Goal: Task Accomplishment & Management: Use online tool/utility

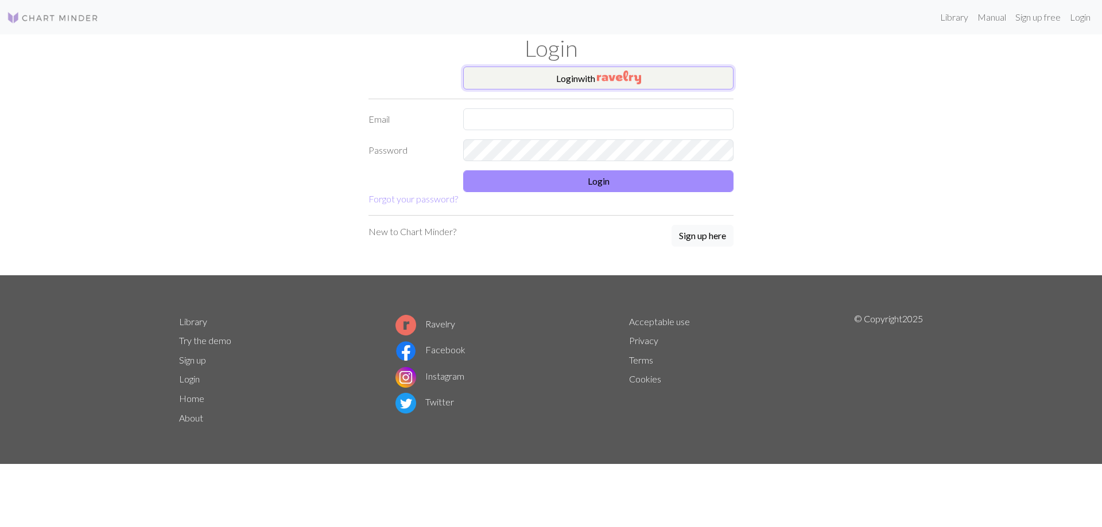
click at [561, 79] on button "Login with" at bounding box center [598, 78] width 270 height 23
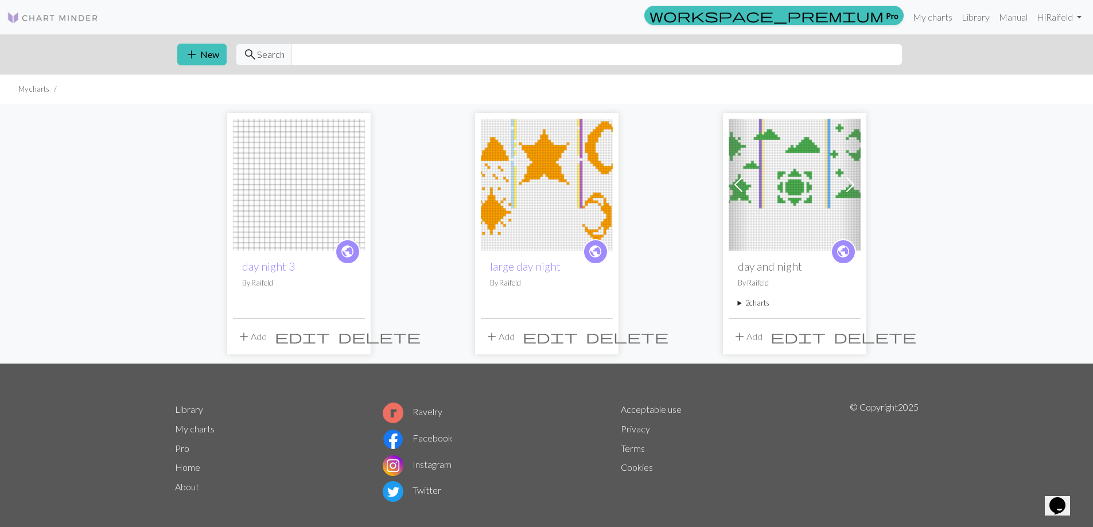
click at [297, 173] on img at bounding box center [299, 185] width 132 height 132
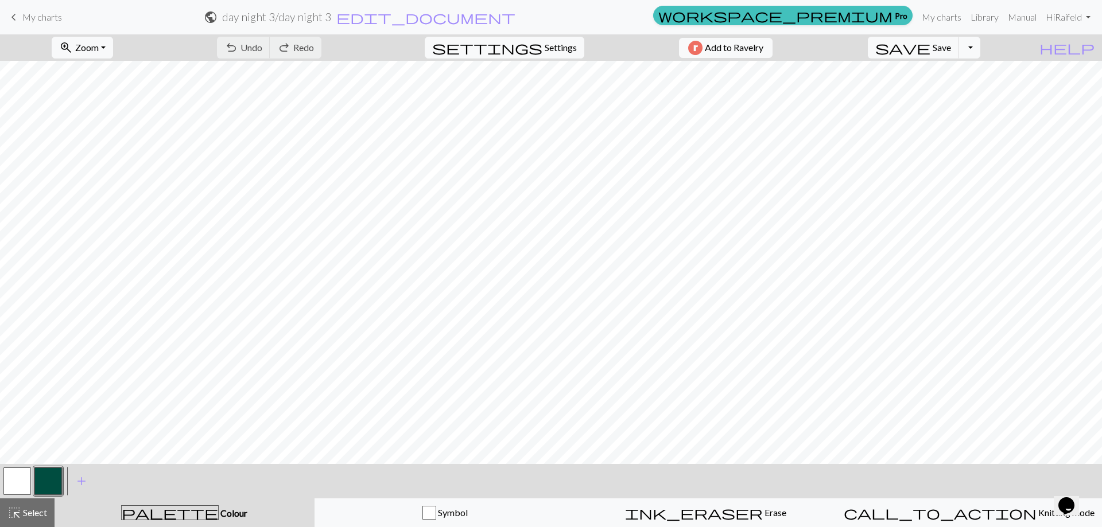
click at [53, 23] on link "keyboard_arrow_left My charts" at bounding box center [34, 17] width 55 height 20
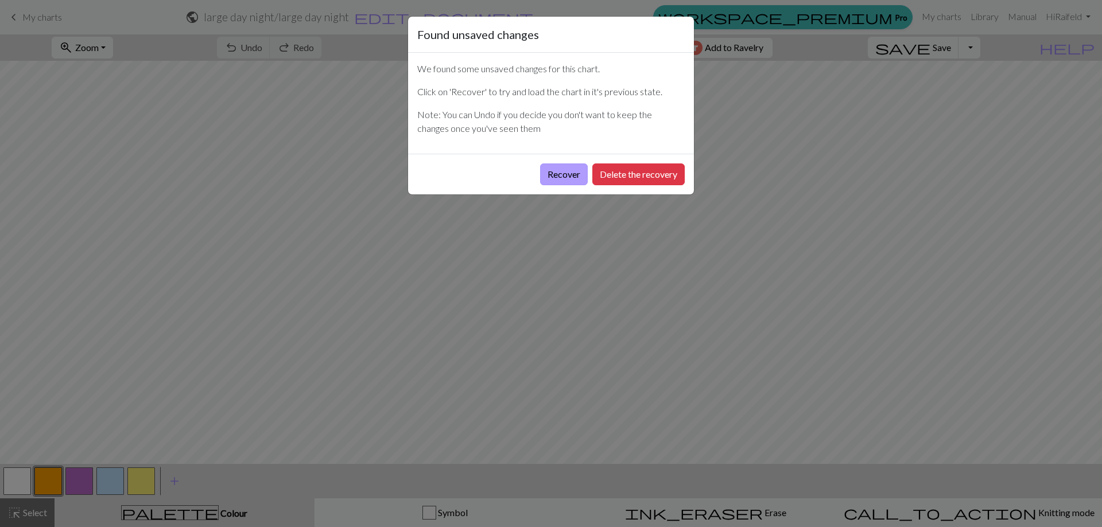
click at [560, 182] on button "Recover" at bounding box center [564, 175] width 48 height 22
